Goal: Navigation & Orientation: Go to known website

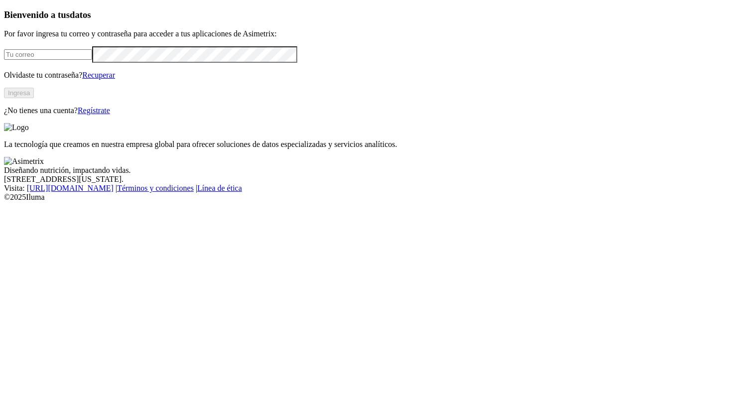
click at [157, 63] on div at bounding box center [366, 54] width 724 height 16
click at [92, 60] on input "email" at bounding box center [48, 54] width 88 height 10
type input "[PERSON_NAME][EMAIL_ADDRESS][PERSON_NAME][DOMAIN_NAME]"
click at [34, 98] on button "Ingresa" at bounding box center [19, 93] width 30 height 10
click at [92, 60] on input "email" at bounding box center [48, 54] width 88 height 10
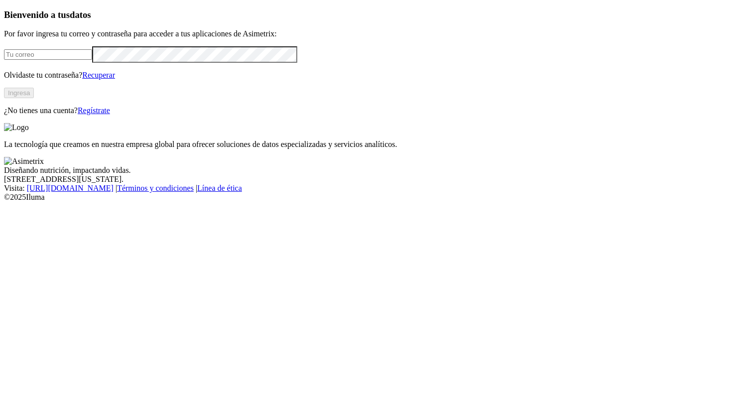
type input "[PERSON_NAME][EMAIL_ADDRESS][PERSON_NAME][DOMAIN_NAME]"
click at [34, 98] on button "Ingresa" at bounding box center [19, 93] width 30 height 10
click at [92, 60] on input "email" at bounding box center [48, 54] width 88 height 10
type input "[PERSON_NAME][EMAIL_ADDRESS][PERSON_NAME][DOMAIN_NAME]"
click at [34, 98] on button "Ingresa" at bounding box center [19, 93] width 30 height 10
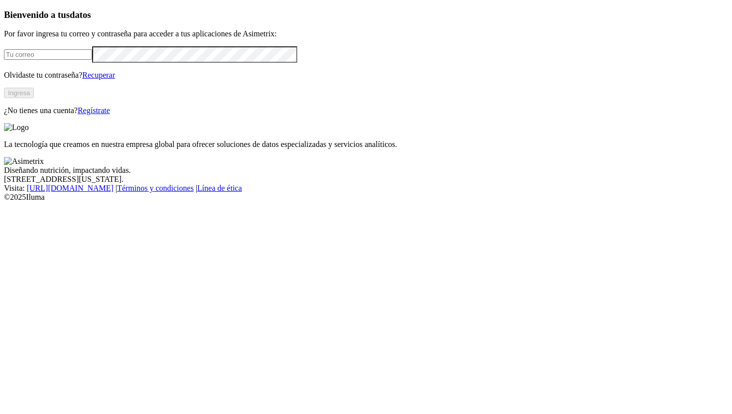
click at [92, 60] on input "email" at bounding box center [48, 54] width 88 height 10
type input "[PERSON_NAME][EMAIL_ADDRESS][PERSON_NAME][DOMAIN_NAME]"
click at [34, 98] on button "Ingresa" at bounding box center [19, 93] width 30 height 10
click at [92, 60] on input "email" at bounding box center [48, 54] width 88 height 10
type input "manuela.chavarria@asimetrix.co"
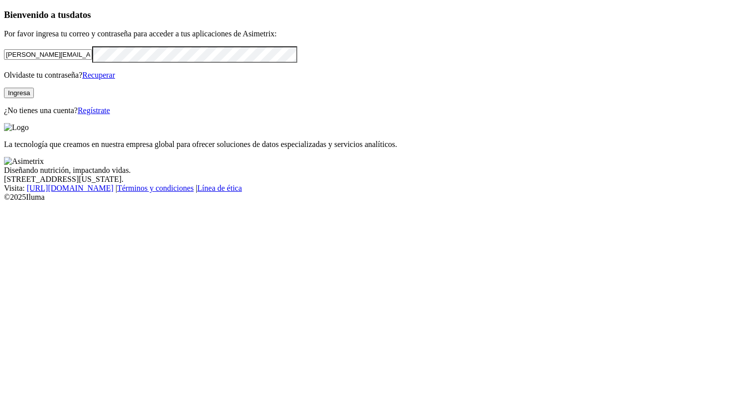
click at [34, 98] on button "Ingresa" at bounding box center [19, 93] width 30 height 10
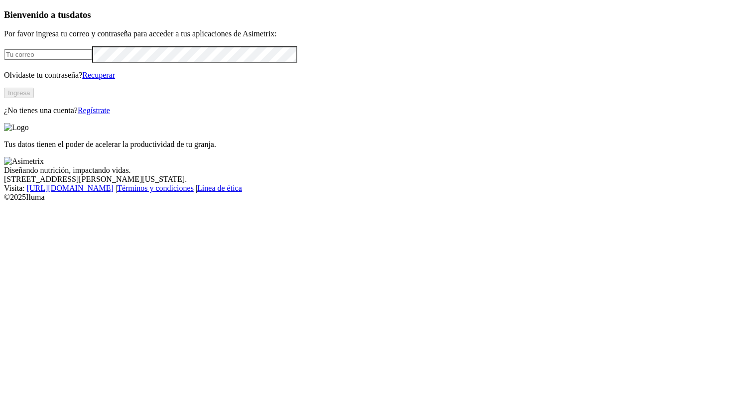
click at [92, 60] on input "email" at bounding box center [48, 54] width 88 height 10
click at [34, 98] on button "Ingresa" at bounding box center [19, 93] width 30 height 10
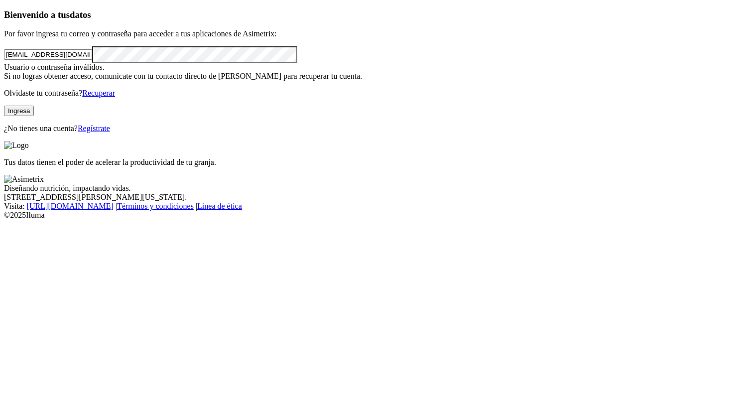
drag, startPoint x: 190, startPoint y: 119, endPoint x: 0, endPoint y: 120, distance: 190.3
click at [4, 120] on div "Bienvenido a tus datos Por favor ingresa tu correo y contraseña para acceder a …" at bounding box center [366, 71] width 724 height 124
type input "[PERSON_NAME][EMAIL_ADDRESS][PERSON_NAME][DOMAIN_NAME]"
click at [34, 116] on button "Ingresa" at bounding box center [19, 111] width 30 height 10
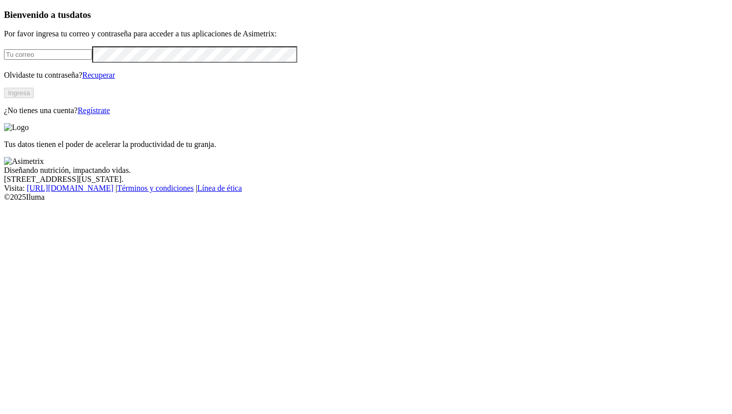
click at [92, 60] on input "email" at bounding box center [48, 54] width 88 height 10
type input "manuela.chavarria@asimetrix.co"
click at [34, 98] on button "Ingresa" at bounding box center [19, 93] width 30 height 10
click at [92, 60] on input "email" at bounding box center [48, 54] width 88 height 10
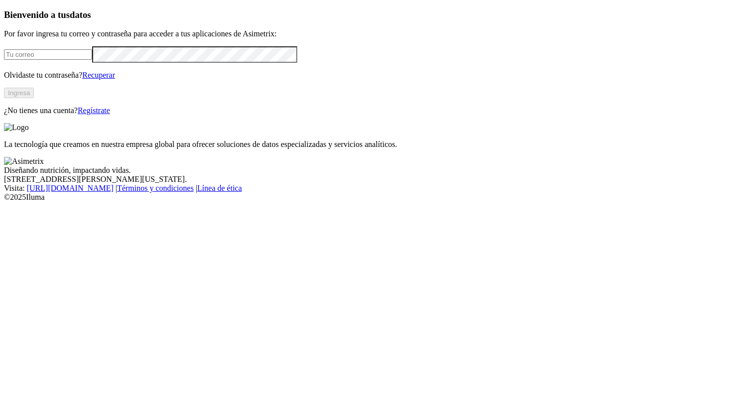
type input "[PERSON_NAME][EMAIL_ADDRESS][PERSON_NAME][DOMAIN_NAME]"
click at [4, 115] on div "Bienvenido a tus datos Por favor ingresa tu correo y contraseña para acceder a …" at bounding box center [366, 62] width 724 height 106
click input "submit" at bounding box center [0, 0] width 0 height 0
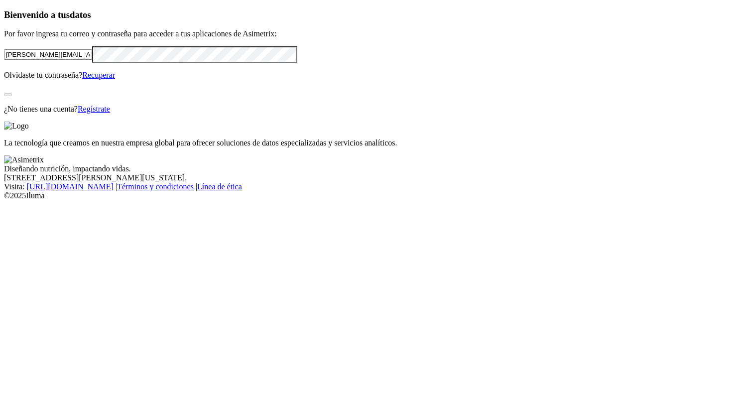
click at [54, 80] on p "Olvidaste tu contraseña? Recuperar" at bounding box center [366, 75] width 724 height 9
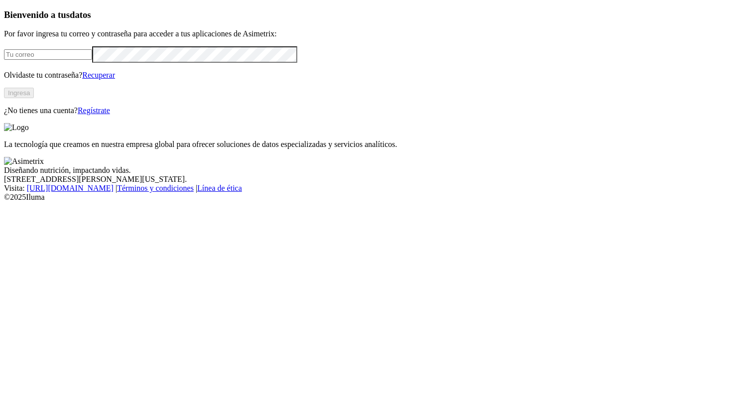
click at [97, 63] on form at bounding box center [366, 54] width 724 height 16
click at [90, 60] on input "email" at bounding box center [48, 54] width 88 height 10
type input "[PERSON_NAME][EMAIL_ADDRESS][PERSON_NAME][DOMAIN_NAME]"
click at [34, 98] on button "Ingresa" at bounding box center [19, 93] width 30 height 10
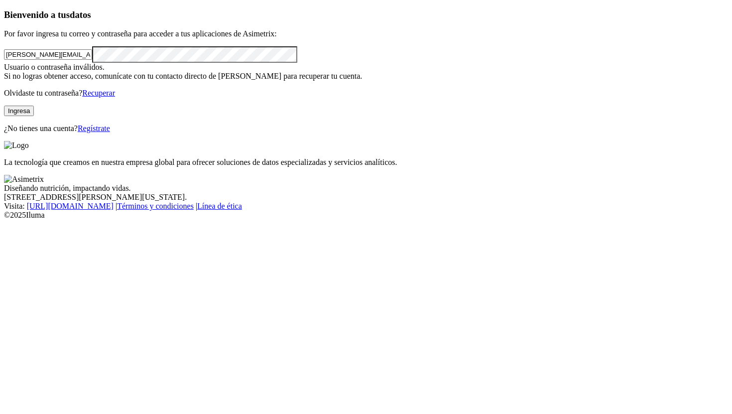
click at [63, 81] on div "Usuario o contraseña inválidos. Si no logras obtener acceso, comunícate con tu …" at bounding box center [366, 72] width 724 height 18
drag, startPoint x: 181, startPoint y: 137, endPoint x: 0, endPoint y: 137, distance: 180.9
click at [4, 133] on div "Bienvenido a tus datos Por favor ingresa tu correo y contraseña para acceder a …" at bounding box center [366, 71] width 724 height 124
click input "submit" at bounding box center [0, 0] width 0 height 0
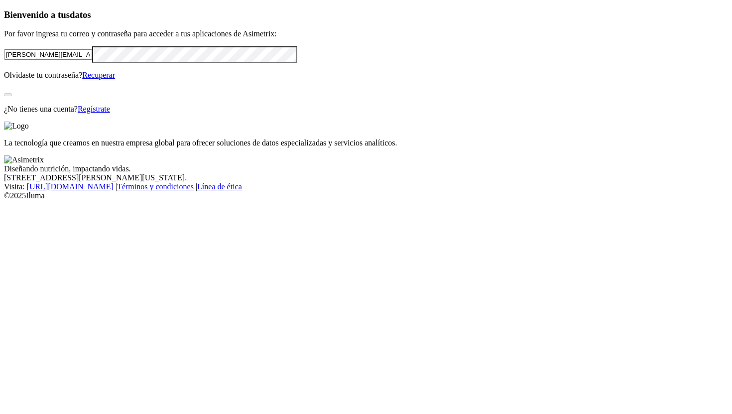
click at [42, 114] on div "Bienvenido a tus datos Por favor ingresa tu correo y contraseña para acceder a …" at bounding box center [366, 61] width 724 height 104
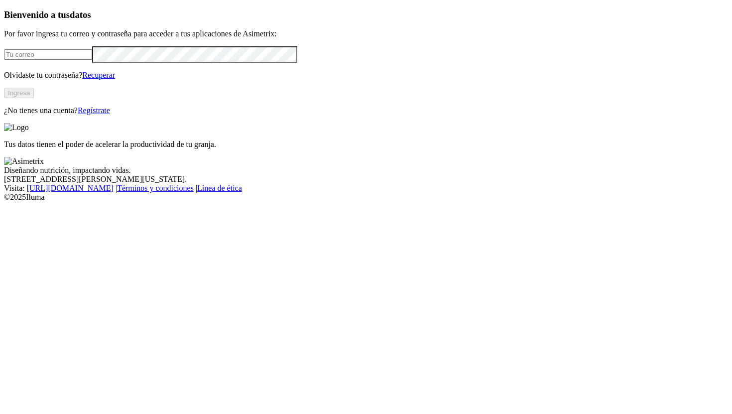
click at [92, 60] on input "email" at bounding box center [48, 54] width 88 height 10
click at [45, 115] on div "Bienvenido a tus datos Por favor ingresa tu correo y contraseña para acceder a …" at bounding box center [366, 62] width 724 height 106
click at [92, 60] on input "email" at bounding box center [48, 54] width 88 height 10
type input "[PERSON_NAME][EMAIL_ADDRESS][PERSON_NAME][DOMAIN_NAME]"
drag, startPoint x: 205, startPoint y: 120, endPoint x: 0, endPoint y: 114, distance: 205.4
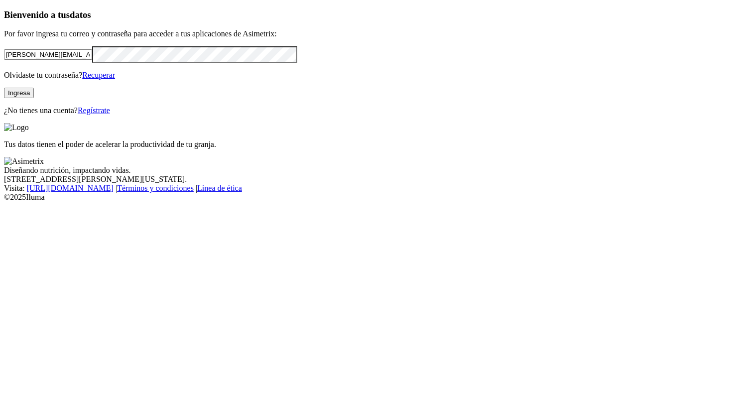
click at [4, 114] on div "Bienvenido a tus datos Por favor ingresa tu correo y contraseña para acceder a …" at bounding box center [366, 62] width 724 height 106
click at [4, 115] on div "Bienvenido a tus datos Por favor ingresa tu correo y contraseña para acceder a …" at bounding box center [366, 62] width 724 height 106
click at [92, 60] on input "email" at bounding box center [48, 54] width 88 height 10
type input "[PERSON_NAME][EMAIL_ADDRESS][PERSON_NAME][DOMAIN_NAME]"
click input "submit" at bounding box center [0, 0] width 0 height 0
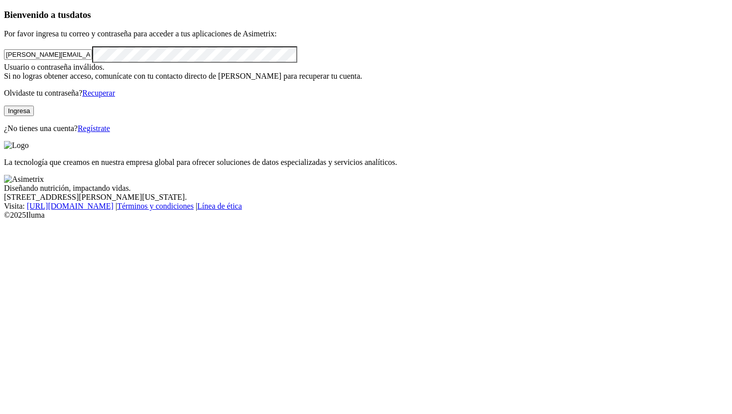
click at [34, 116] on button "Ingresa" at bounding box center [19, 111] width 30 height 10
